Goal: Check status: Check status

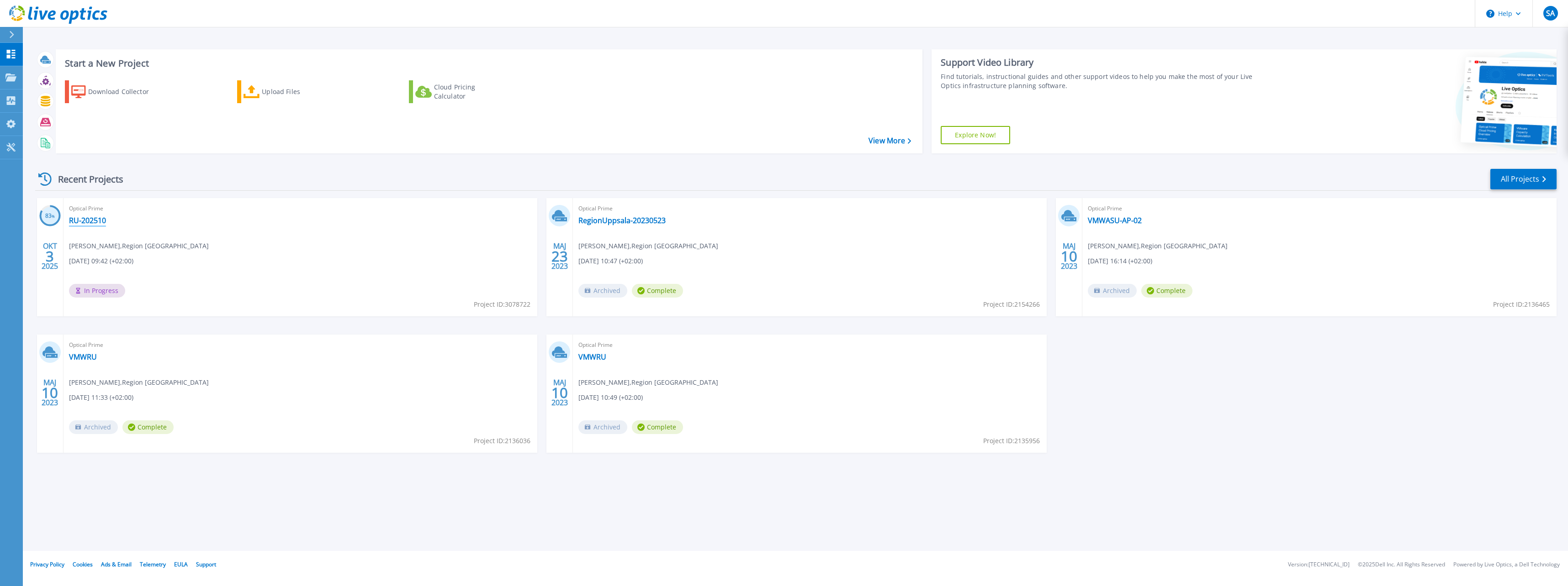
click at [96, 221] on link "RU-202510" at bounding box center [88, 221] width 37 height 9
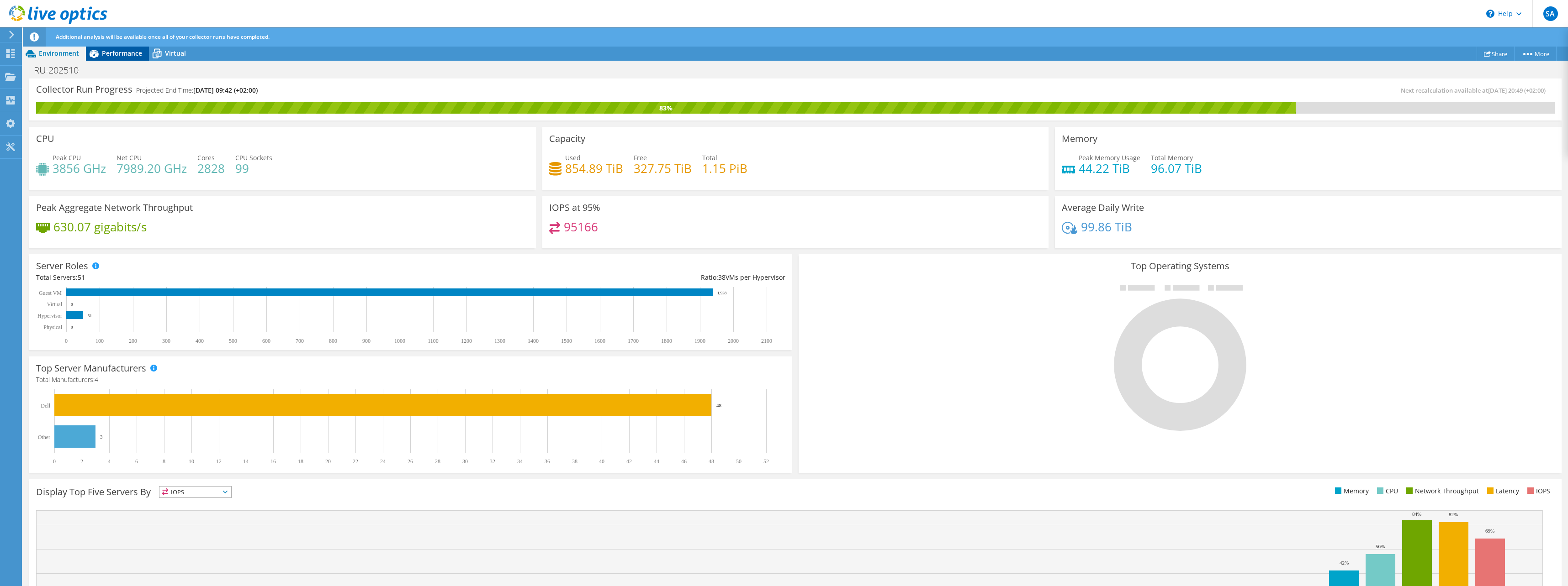
click at [123, 53] on span "Performance" at bounding box center [121, 53] width 40 height 8
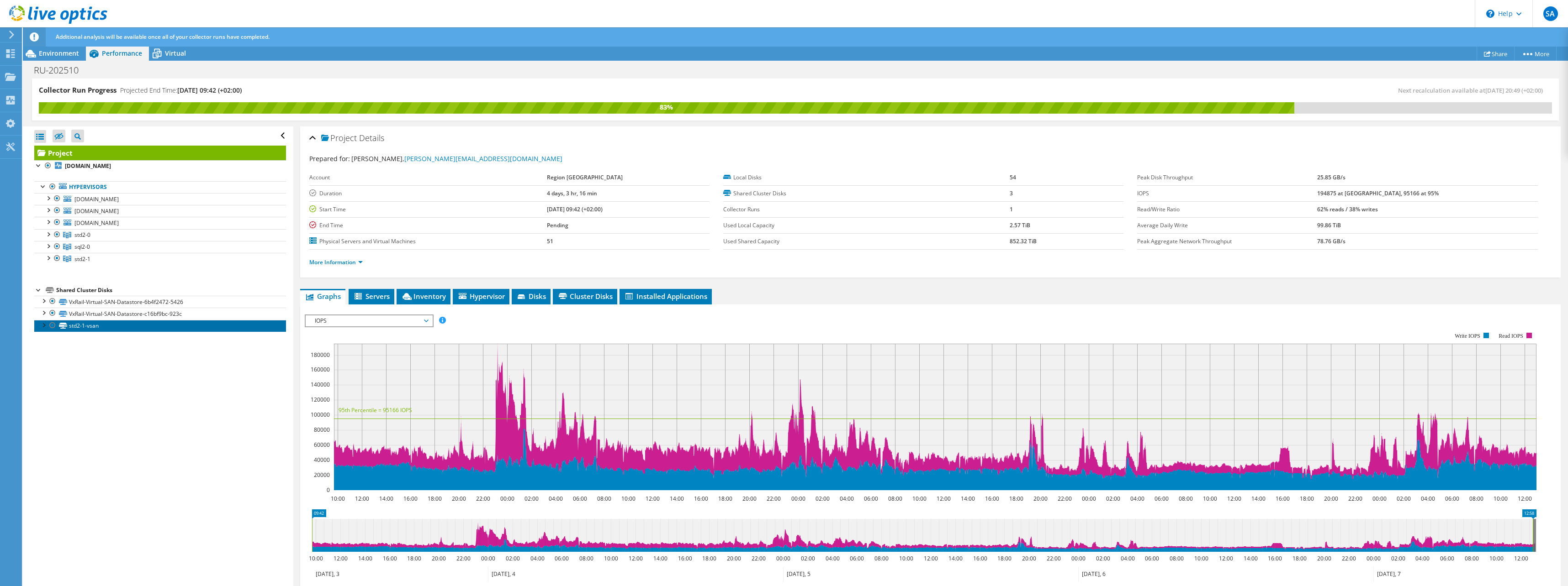
click at [98, 327] on link "std2-1-vsan" at bounding box center [160, 325] width 251 height 12
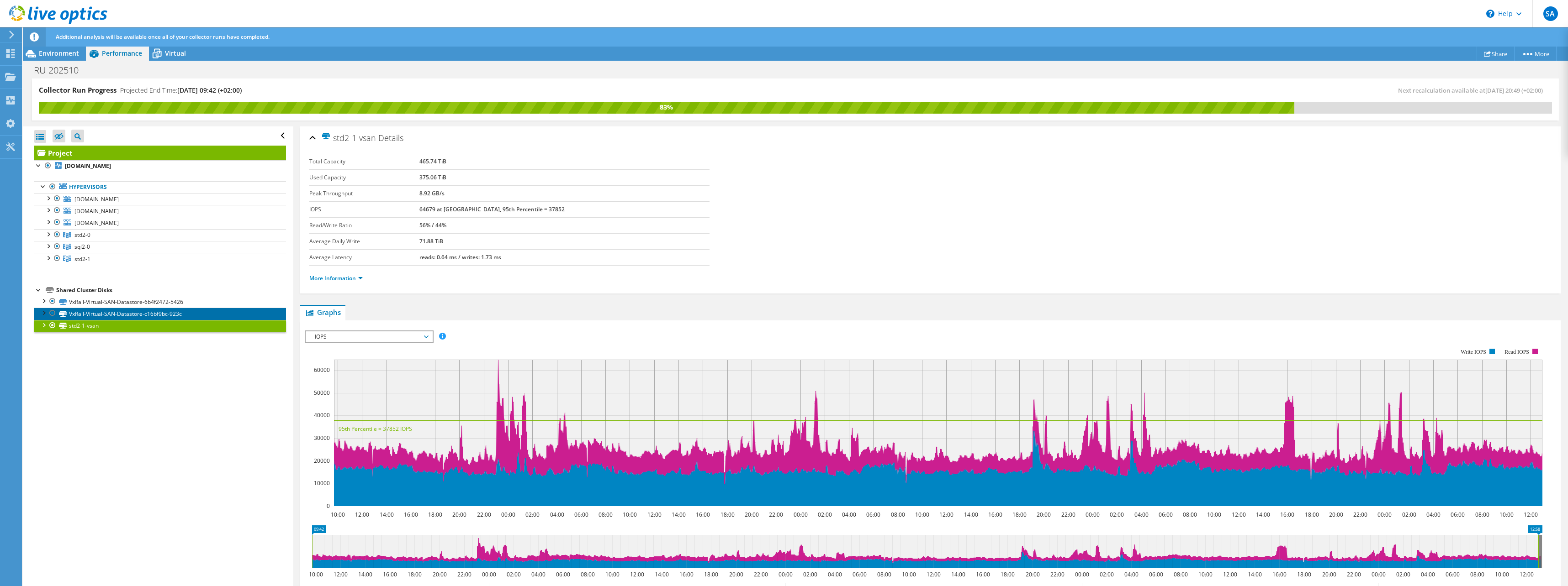
click at [100, 314] on link "VxRail-Virtual-SAN-Datastore-c16bf9bc-923c" at bounding box center [160, 313] width 251 height 12
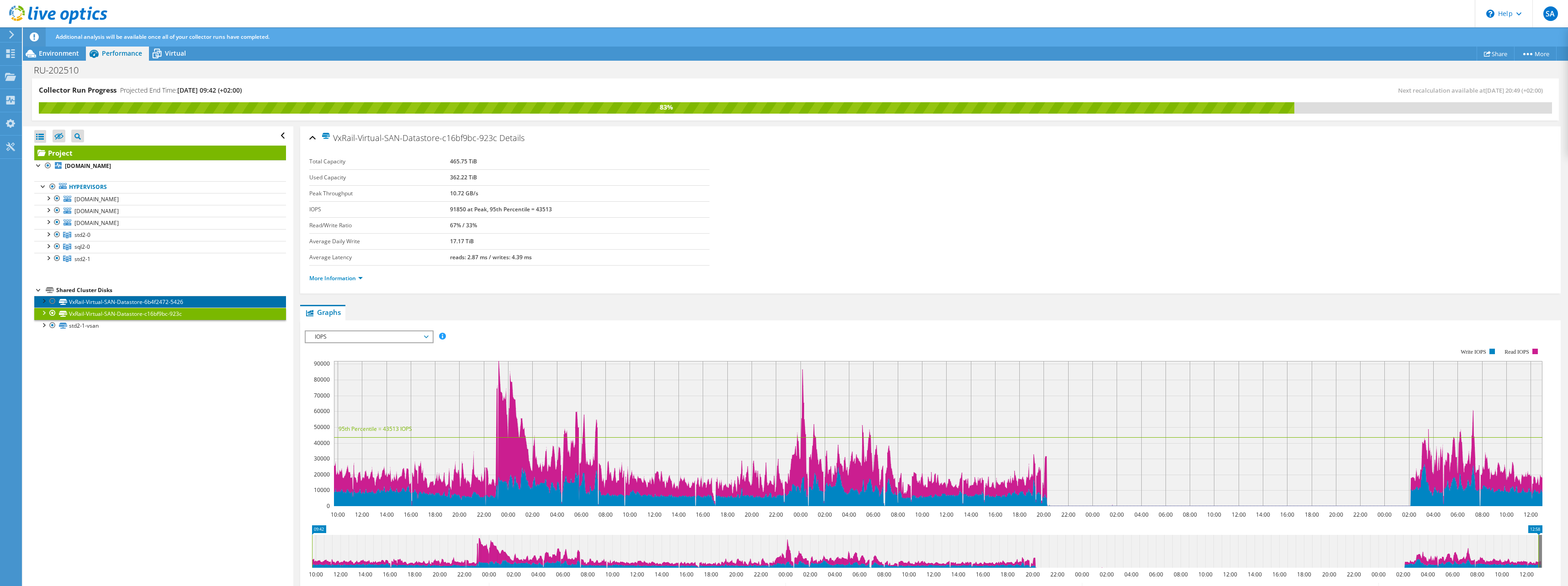
click at [104, 303] on link "VxRail-Virtual-SAN-Datastore-6b4f2472-5426" at bounding box center [160, 301] width 251 height 12
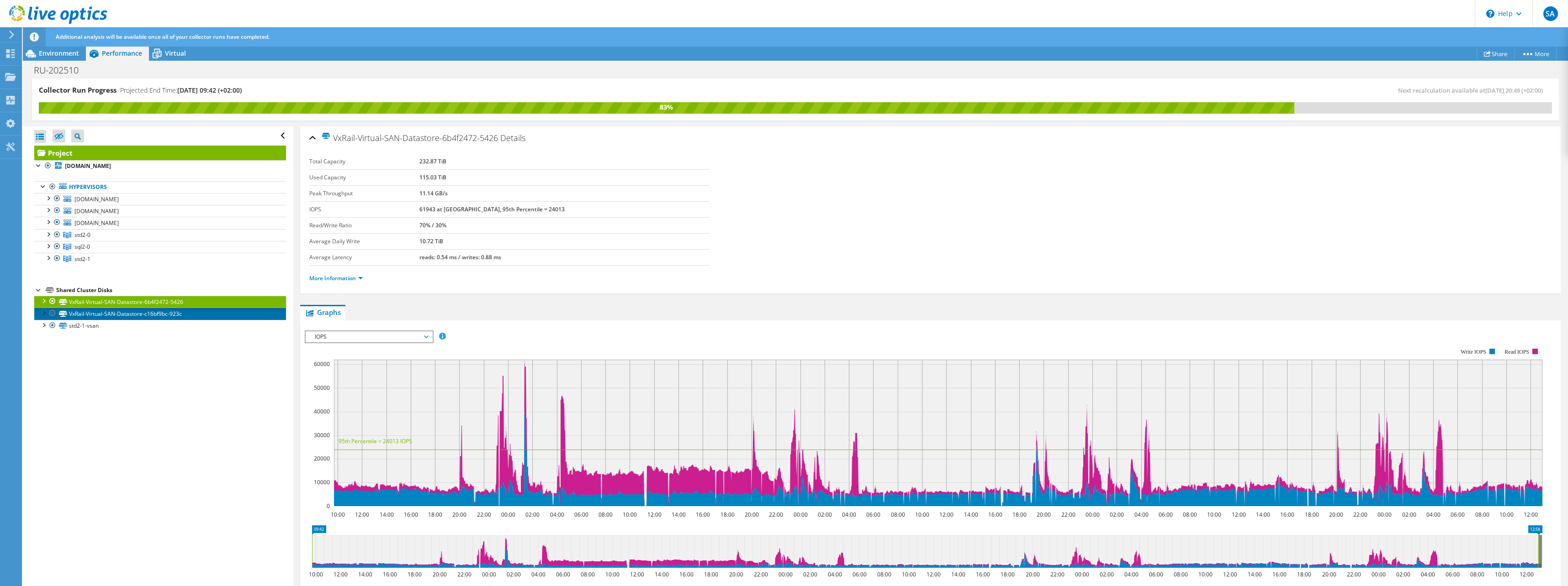
click at [106, 313] on link "VxRail-Virtual-SAN-Datastore-c16bf9bc-923c" at bounding box center [160, 313] width 251 height 12
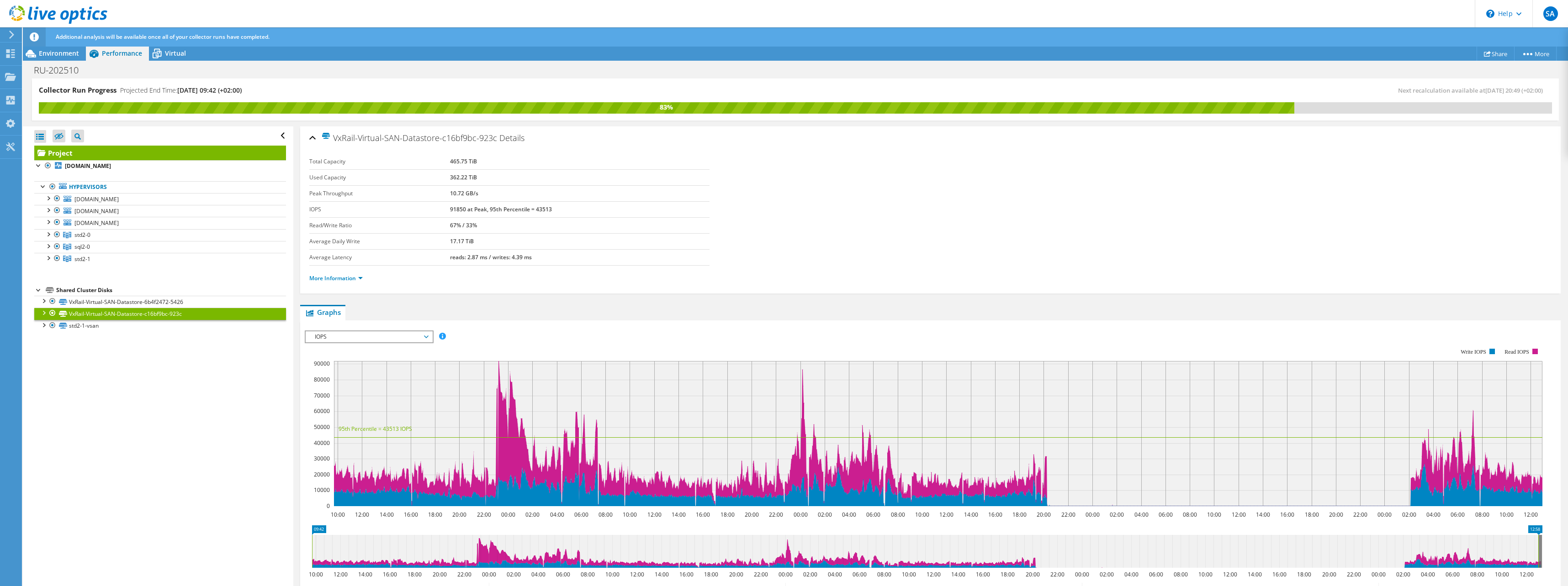
scroll to position [92, 0]
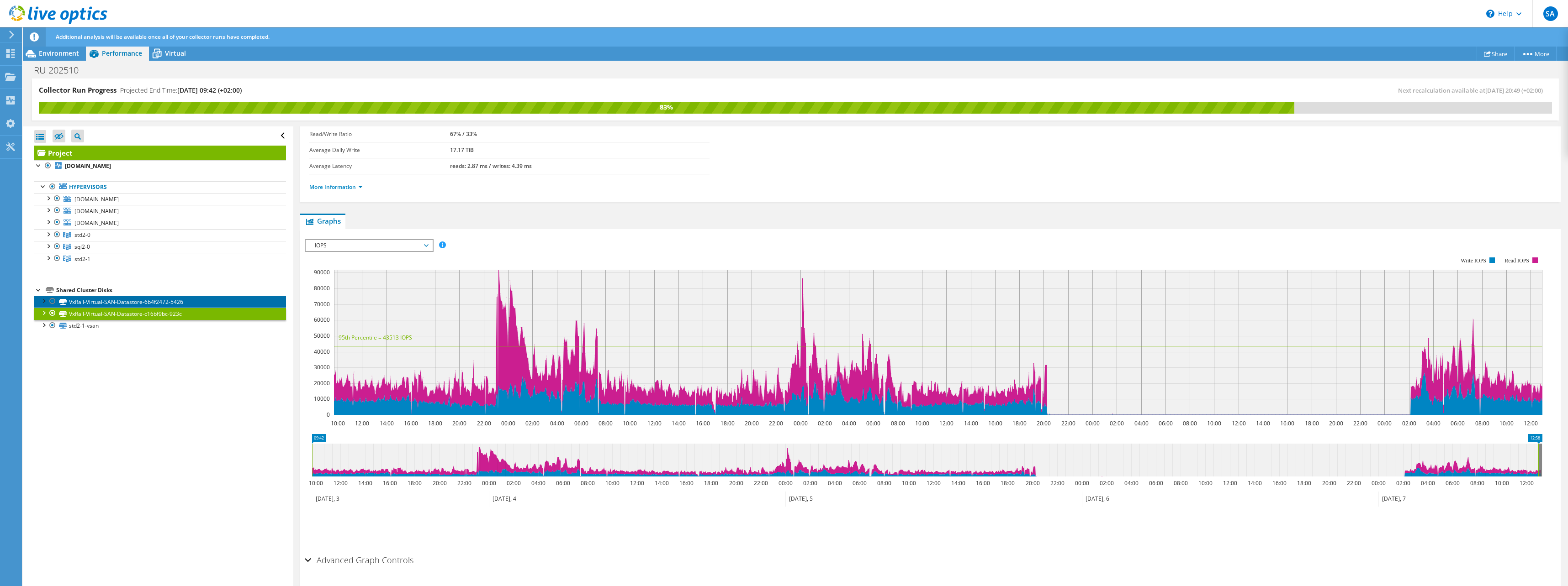
click at [169, 299] on link "VxRail-Virtual-SAN-Datastore-6b4f2472-5426" at bounding box center [160, 301] width 251 height 12
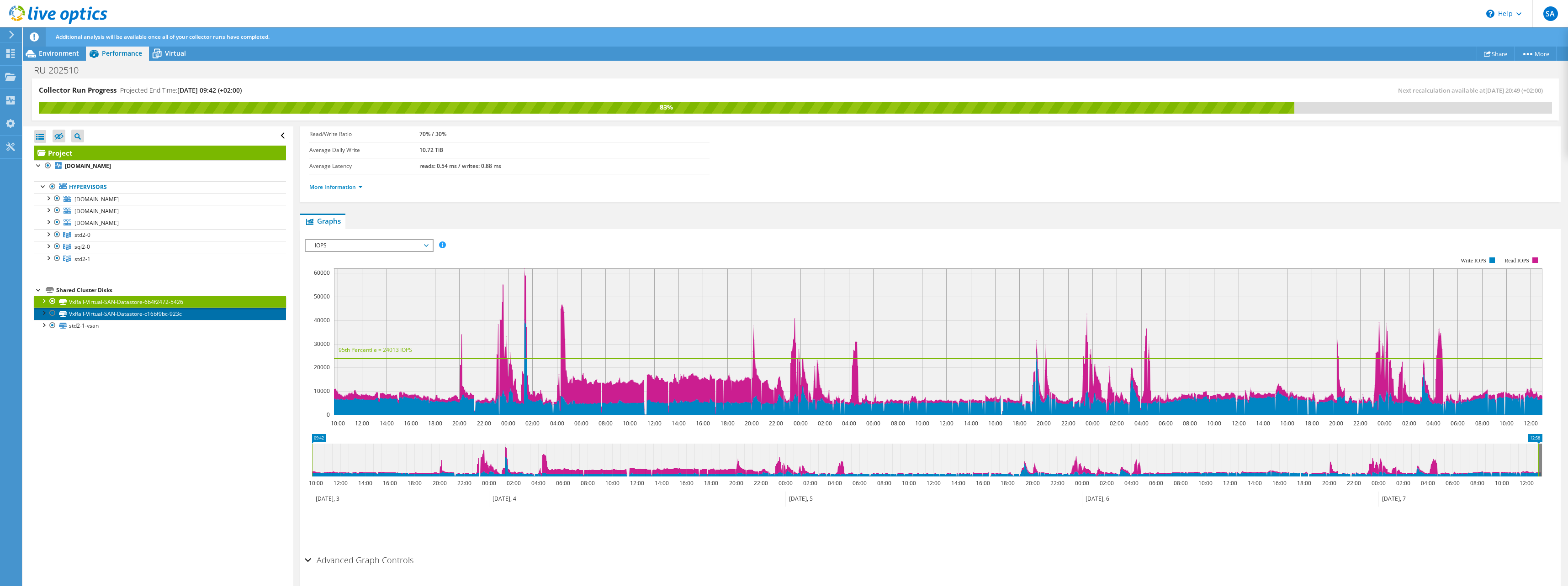
click at [160, 315] on link "VxRail-Virtual-SAN-Datastore-c16bf9bc-923c" at bounding box center [160, 313] width 251 height 12
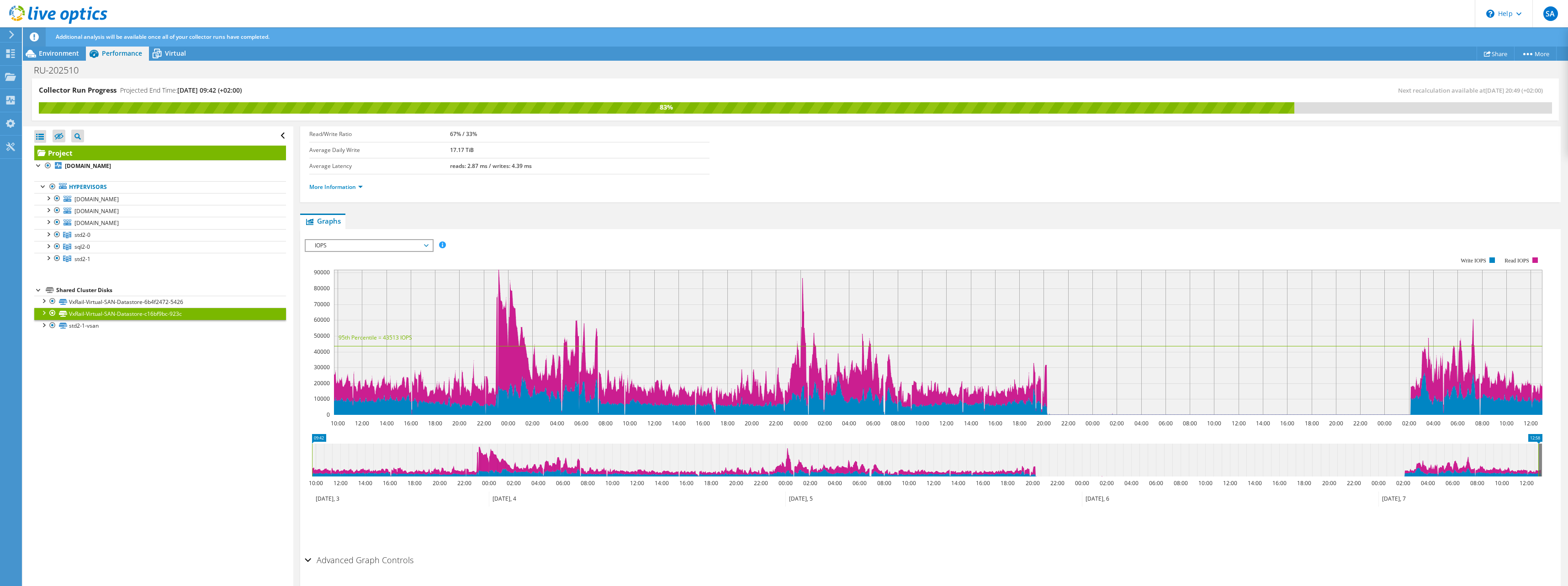
click at [395, 245] on span "IOPS" at bounding box center [369, 246] width 117 height 11
click at [366, 287] on li "Latency" at bounding box center [369, 289] width 127 height 11
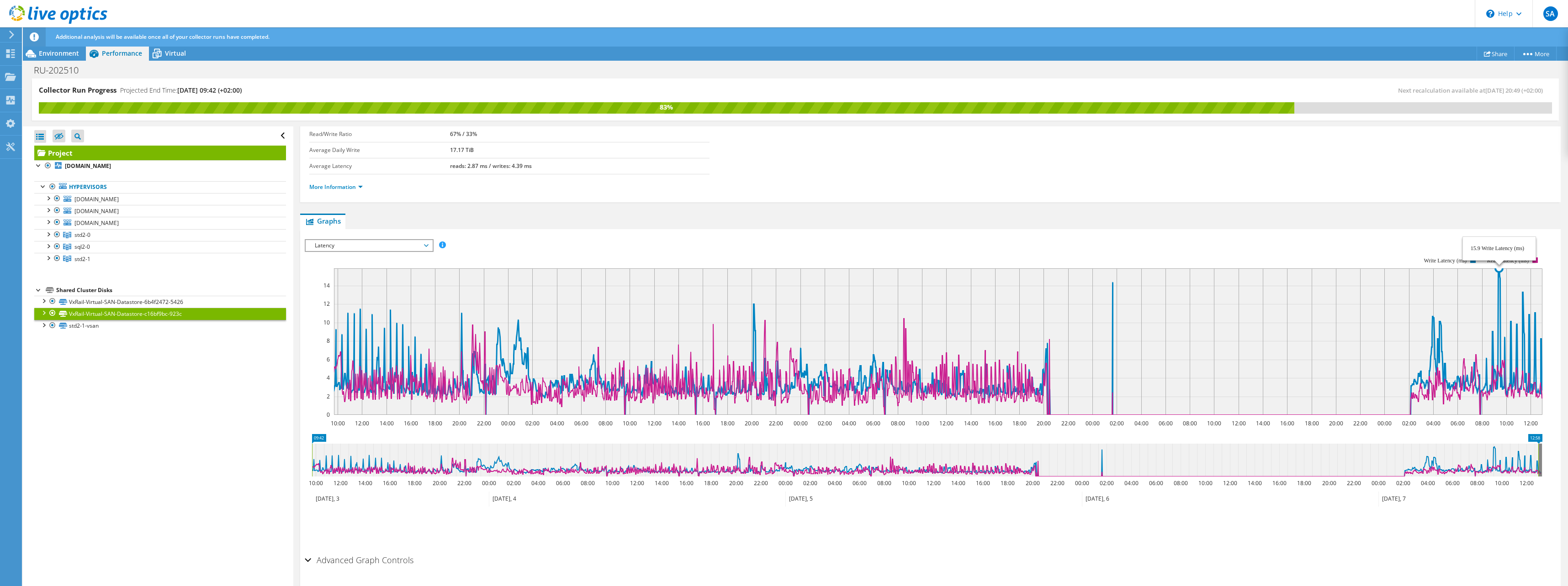
click at [1499, 272] on icon at bounding box center [939, 342] width 1211 height 147
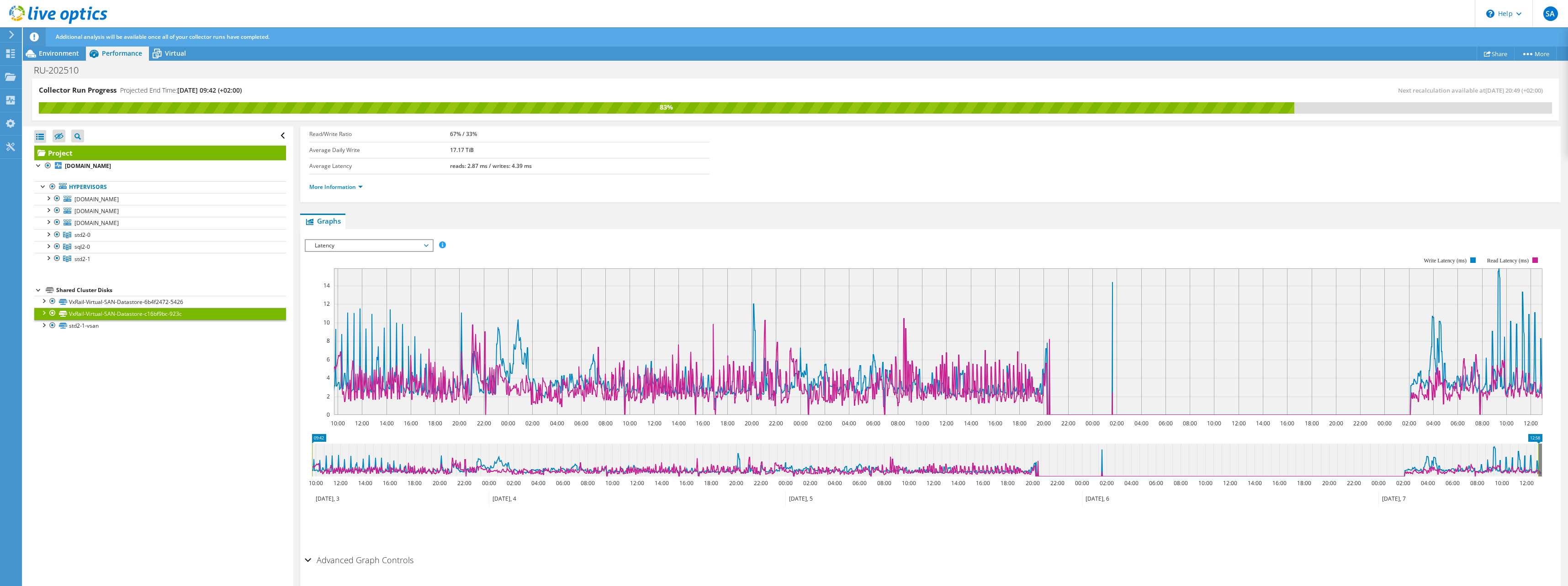
scroll to position [118, 0]
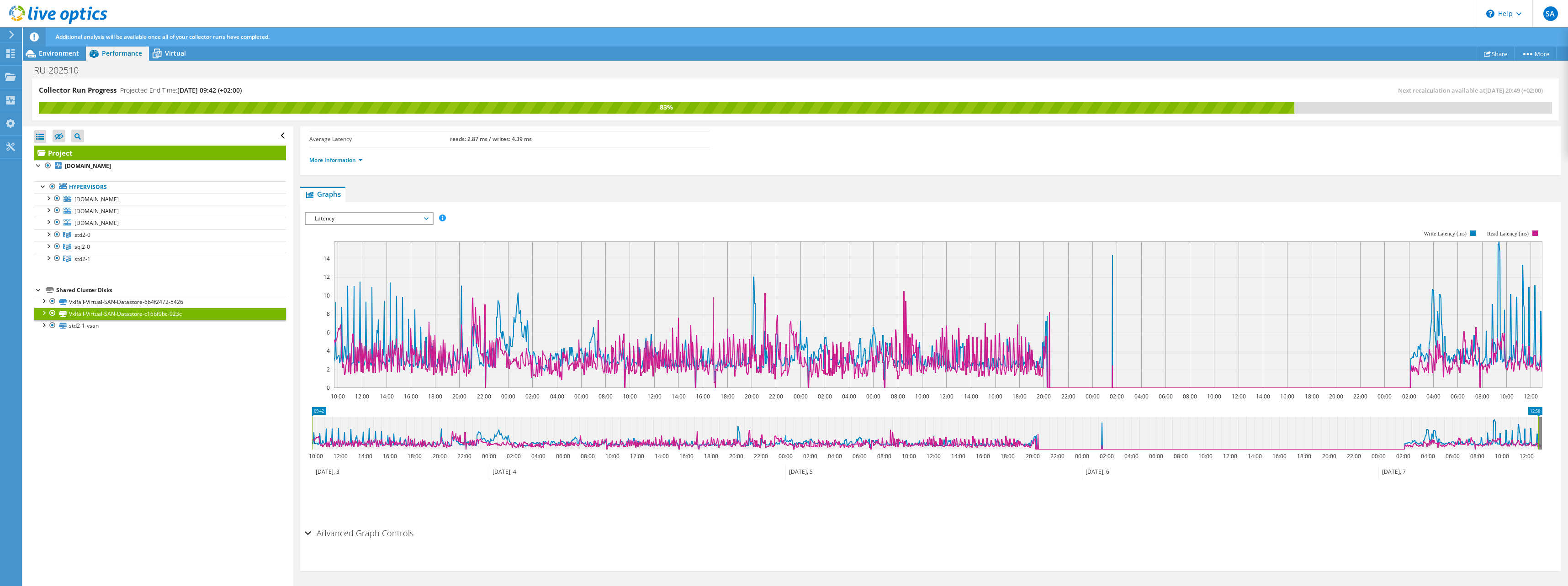
click at [382, 537] on h2 "Advanced Graph Controls" at bounding box center [360, 533] width 109 height 18
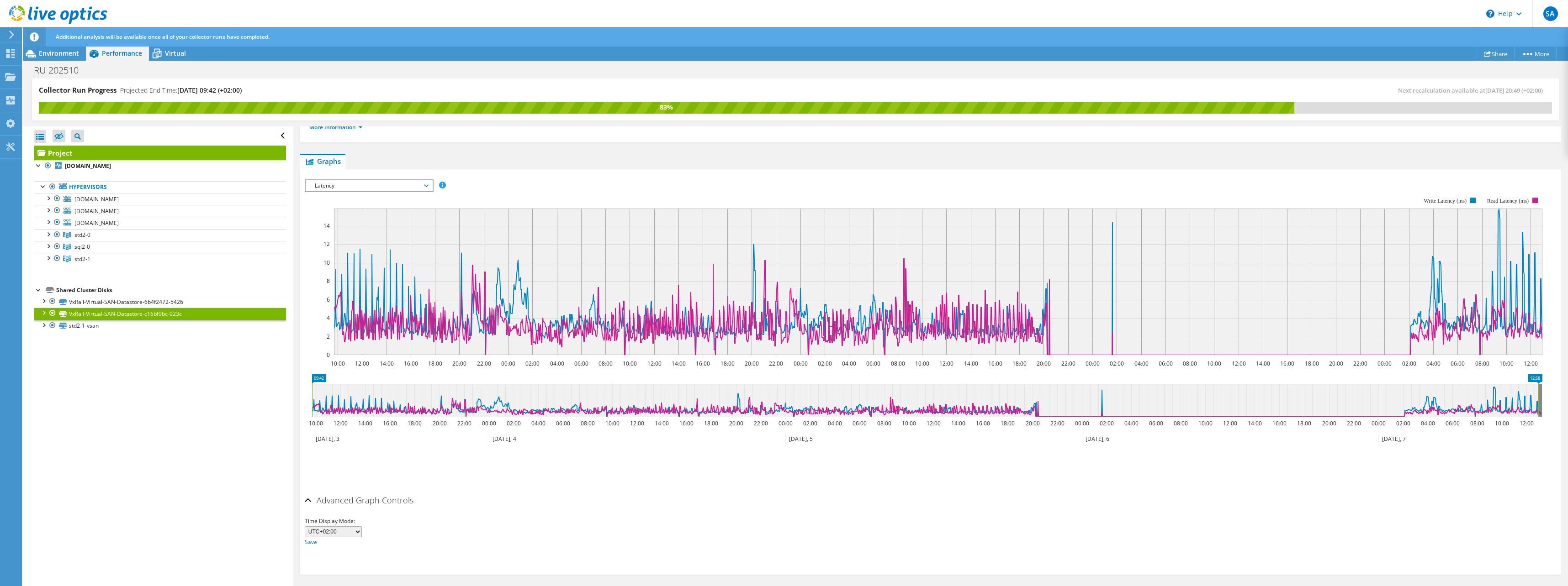
scroll to position [155, 0]
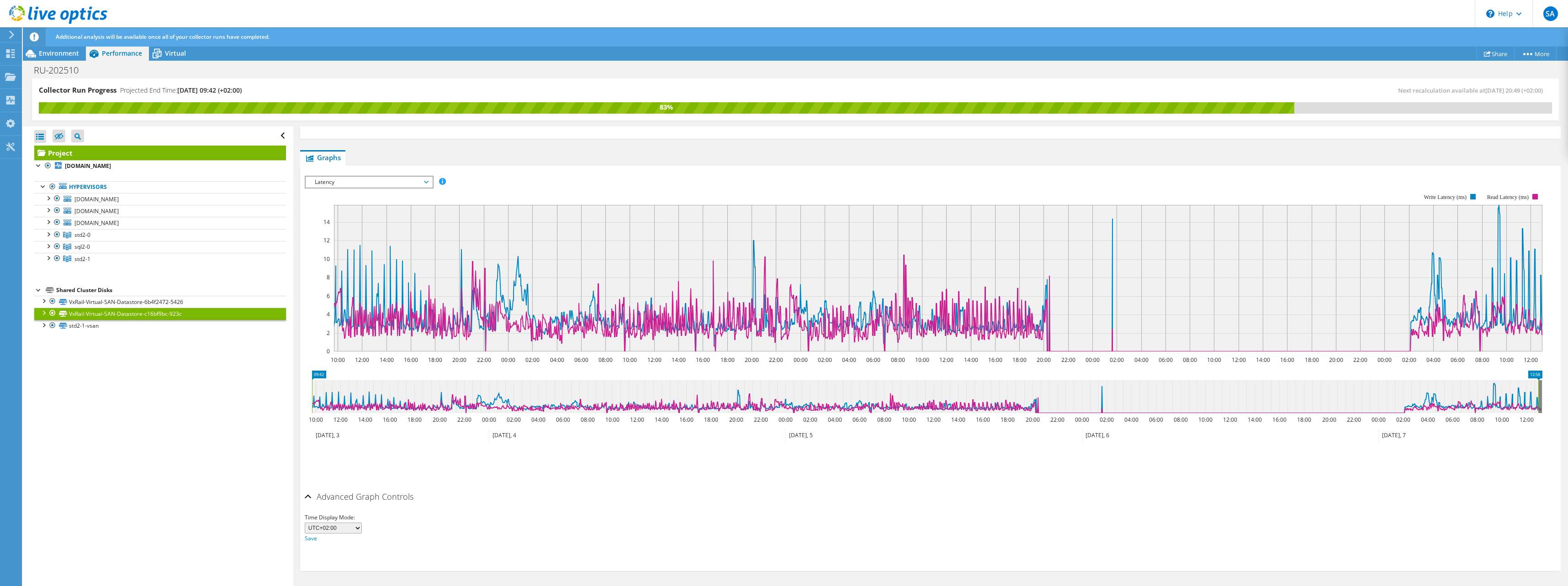
click at [356, 528] on select "UTC-12:00 UTC-11:00 UTC-10:00 UTC-09:30 UTC-09:00 UTC-08:00 UTC-07:00 UTC-06:00…" at bounding box center [334, 529] width 57 height 11
drag, startPoint x: 356, startPoint y: 528, endPoint x: 386, endPoint y: 526, distance: 30.1
click at [356, 528] on select "UTC-12:00 UTC-11:00 UTC-10:00 UTC-09:30 UTC-09:00 UTC-08:00 UTC-07:00 UTC-06:00…" at bounding box center [334, 529] width 57 height 11
click at [535, 530] on div "Time Display Mode: UTC-12:00 UTC-11:00 UTC-10:00 UTC-09:30 UTC-09:00 UTC-08:00 …" at bounding box center [930, 529] width 1251 height 31
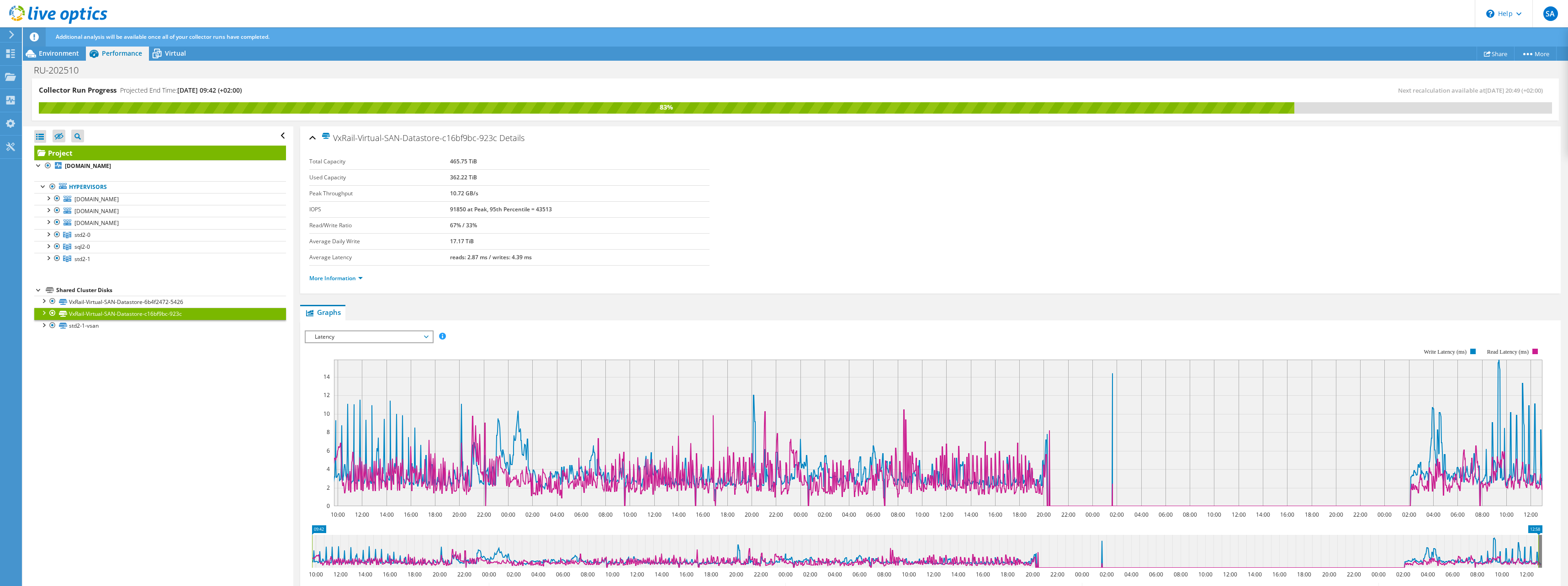
drag, startPoint x: 1489, startPoint y: 397, endPoint x: 1513, endPoint y: 400, distance: 24.2
click at [1513, 400] on rect at bounding box center [937, 433] width 1208 height 147
click at [44, 314] on div at bounding box center [43, 312] width 9 height 9
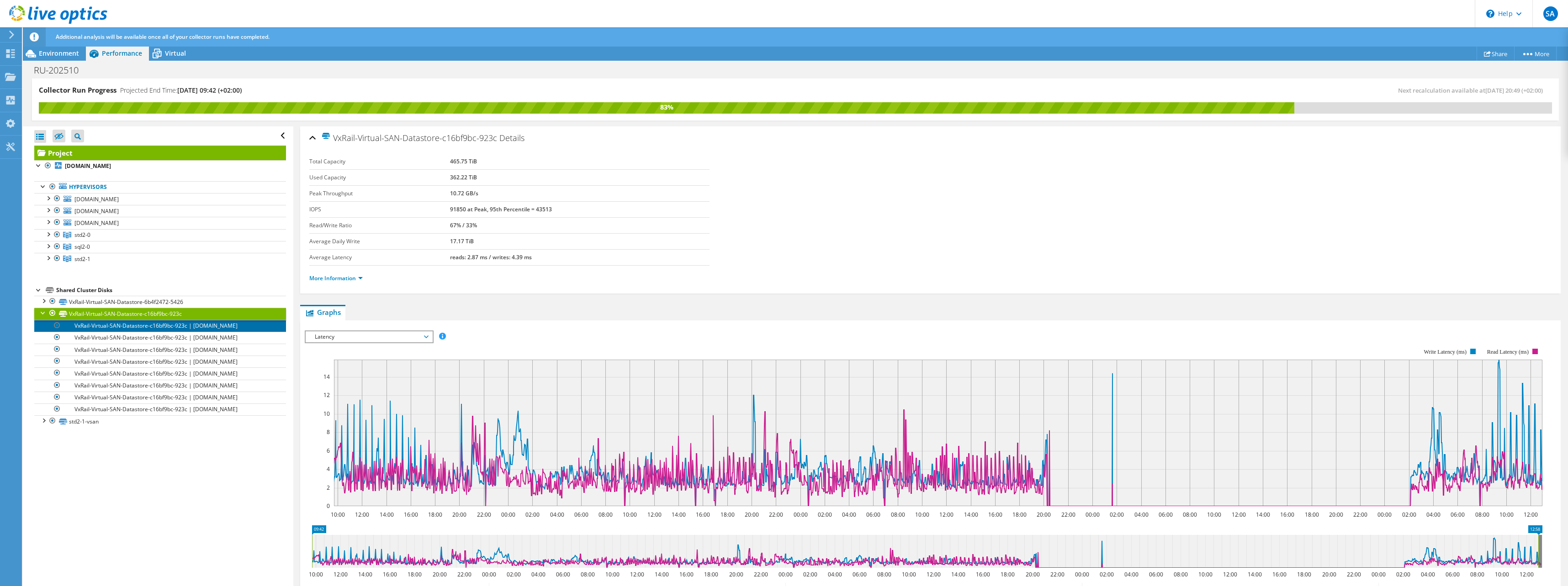
click at [107, 327] on link "VxRail-Virtual-SAN-Datastore-c16bf9bc-923c | [DOMAIN_NAME]" at bounding box center [160, 325] width 251 height 12
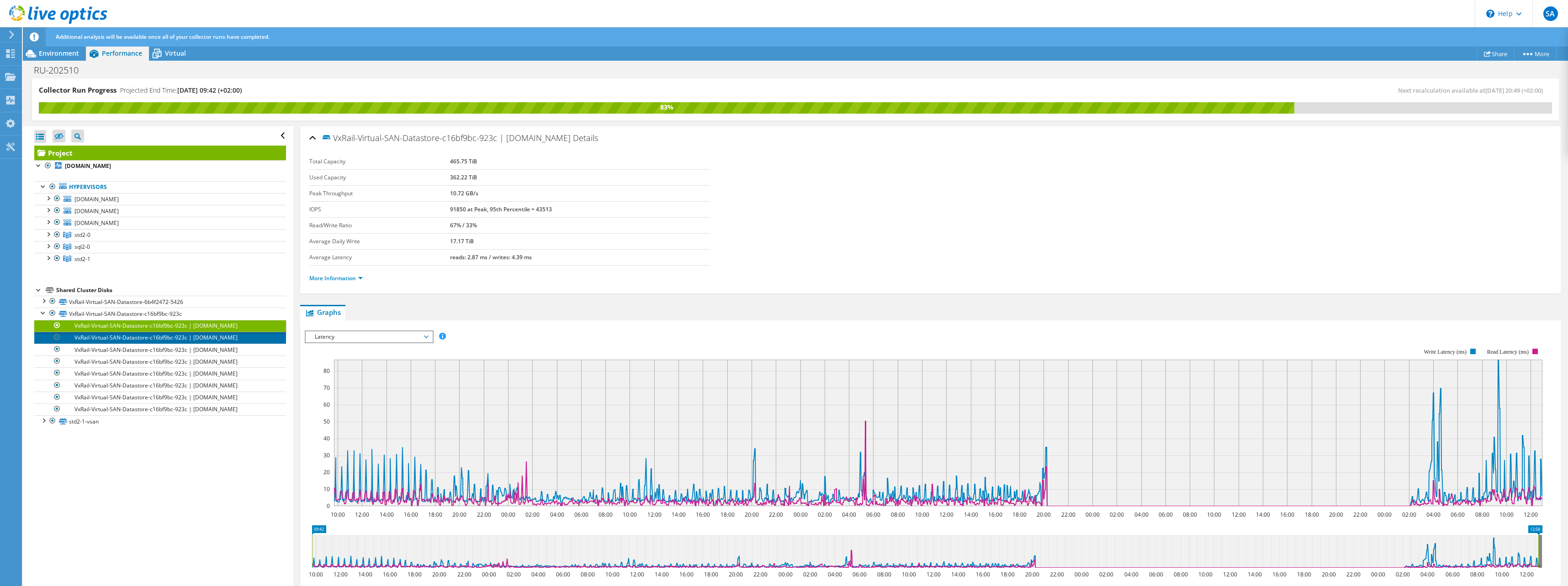
click at [210, 338] on link "VxRail-Virtual-SAN-Datastore-c16bf9bc-923c | [DOMAIN_NAME]" at bounding box center [160, 337] width 251 height 12
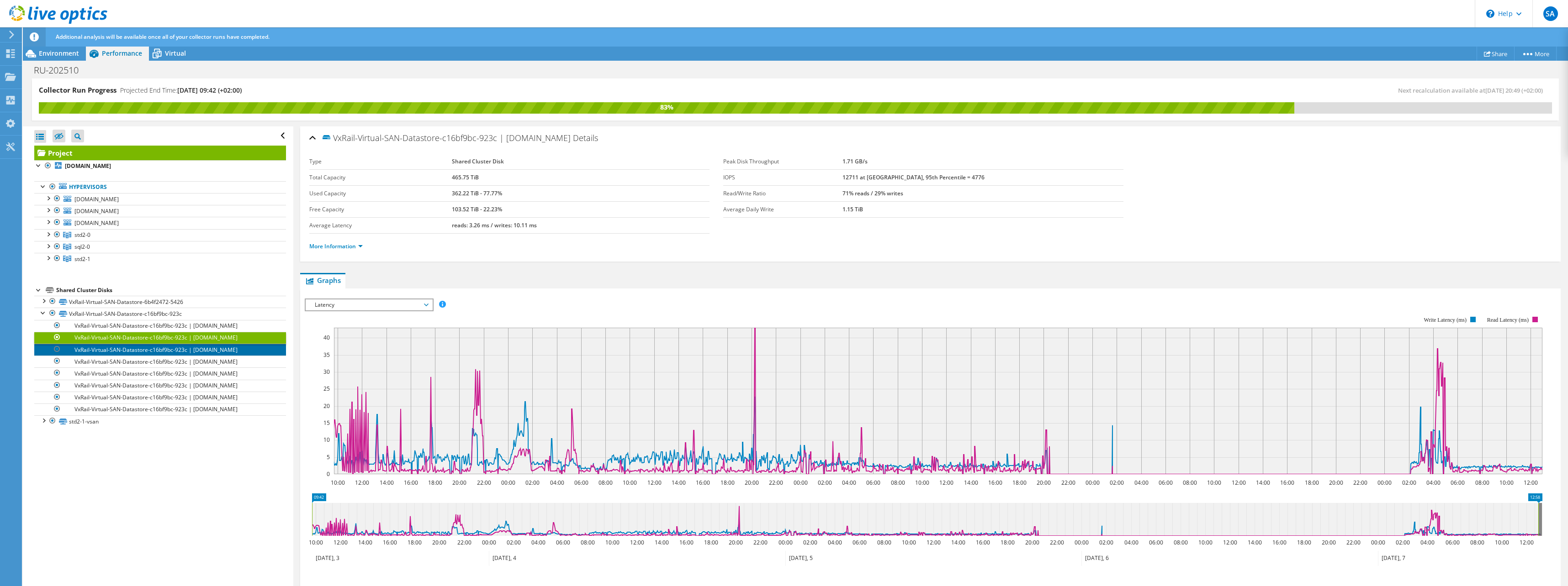
click at [210, 352] on link "VxRail-Virtual-SAN-Datastore-c16bf9bc-923c | [DOMAIN_NAME]" at bounding box center [160, 349] width 251 height 12
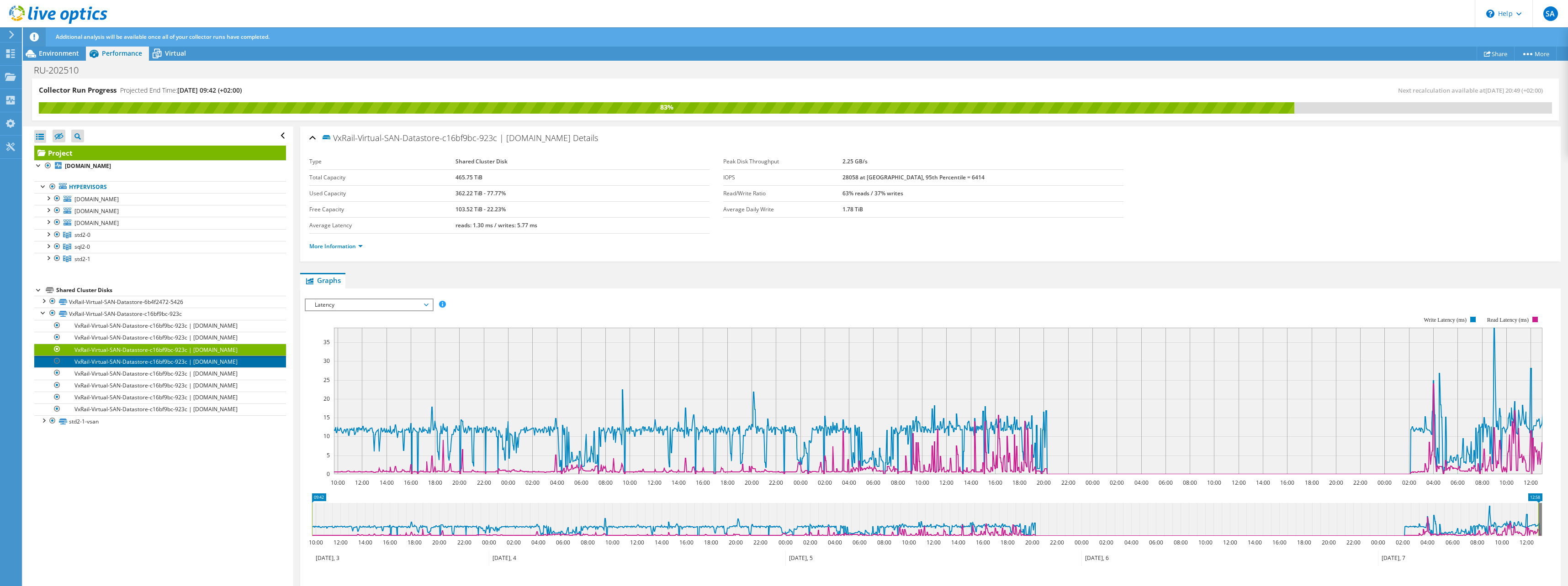
click at [206, 363] on link "VxRail-Virtual-SAN-Datastore-c16bf9bc-923c | [DOMAIN_NAME]" at bounding box center [160, 361] width 251 height 12
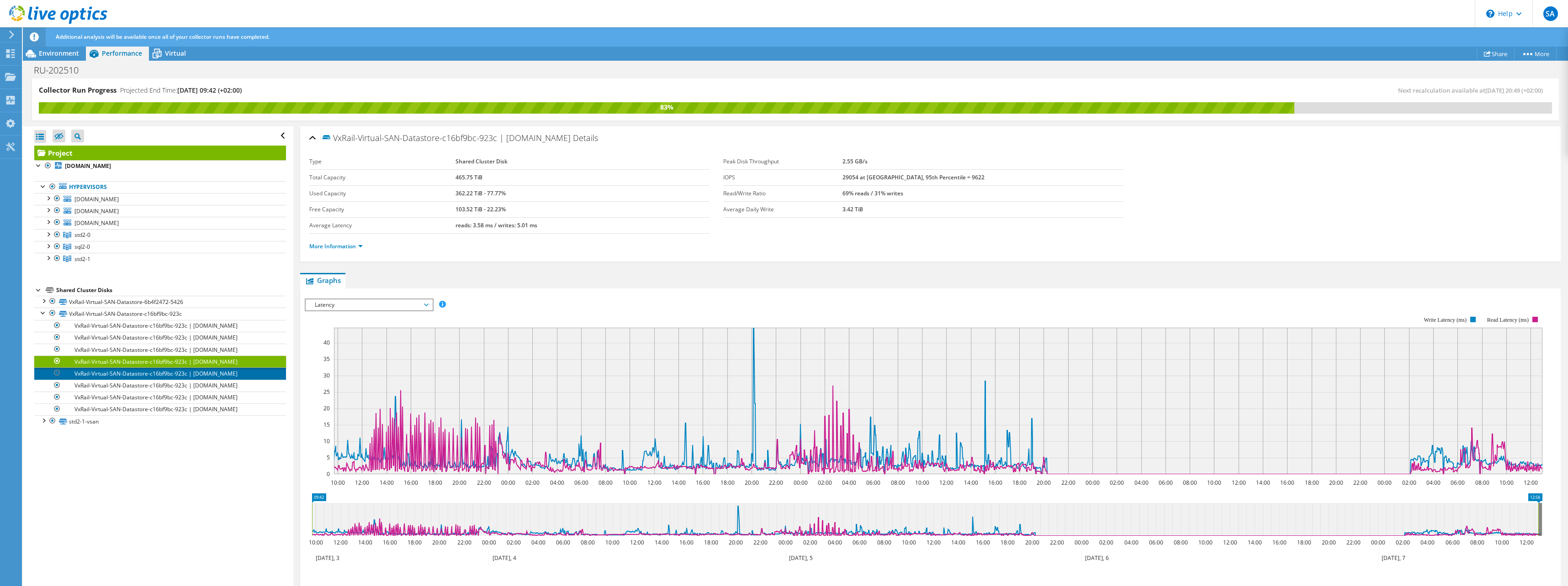
click at [201, 374] on link "VxRail-Virtual-SAN-Datastore-c16bf9bc-923c | [DOMAIN_NAME]" at bounding box center [160, 373] width 251 height 12
